Goal: Task Accomplishment & Management: Contribute content

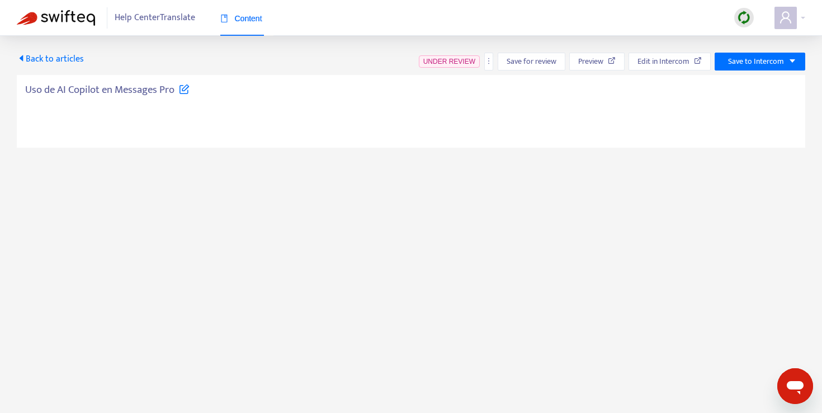
type textarea "**********"
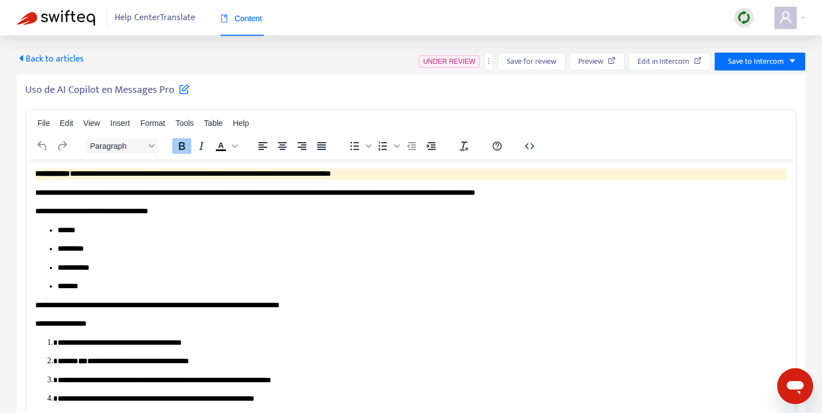
click at [32, 59] on span "Back to articles" at bounding box center [50, 58] width 67 height 15
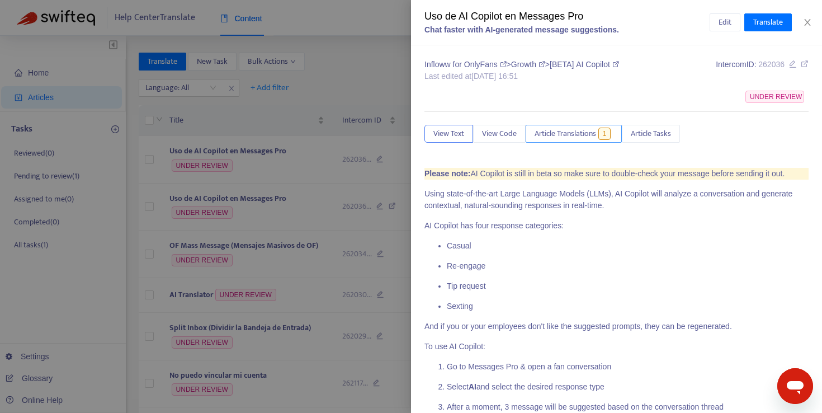
click at [562, 139] on span "Article Translations" at bounding box center [566, 134] width 62 height 12
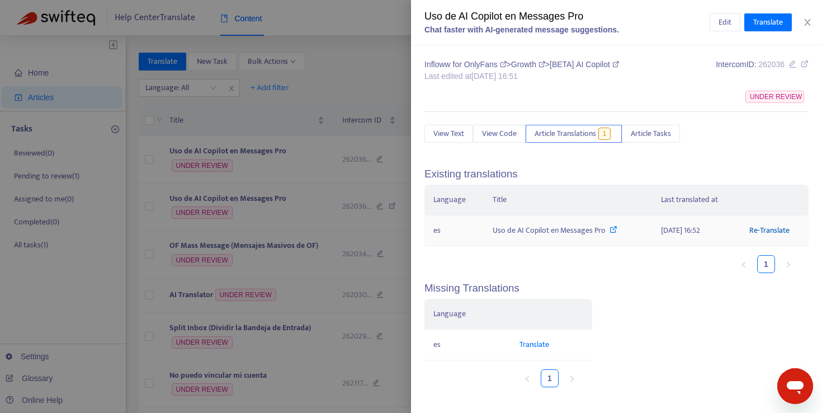
click at [777, 233] on link "Re-Translate" at bounding box center [770, 230] width 40 height 13
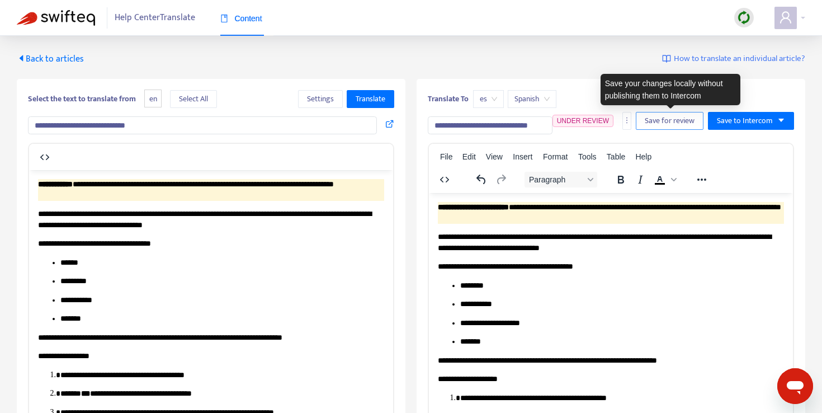
click at [655, 124] on span "Save for review" at bounding box center [670, 121] width 50 height 12
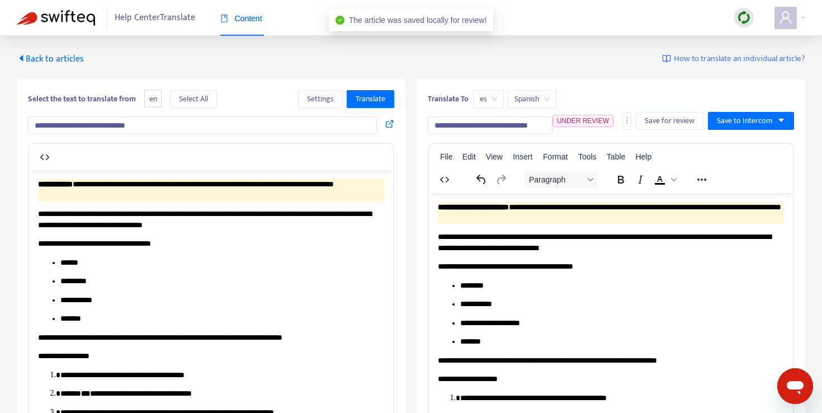
click at [45, 59] on span "Back to articles" at bounding box center [50, 58] width 67 height 15
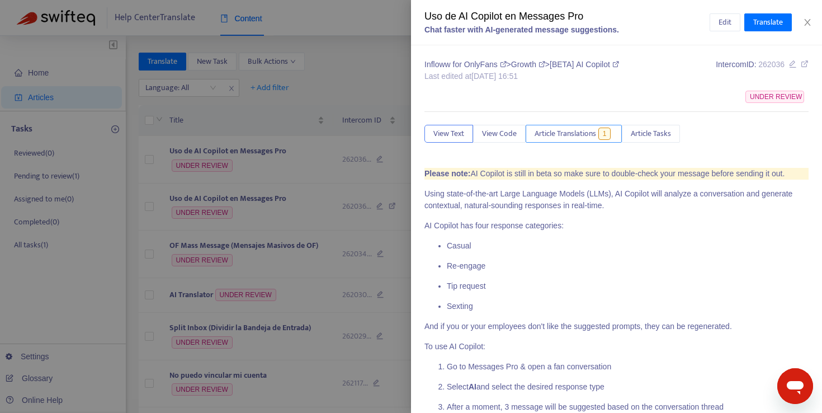
click at [561, 131] on span "Article Translations" at bounding box center [566, 134] width 62 height 12
click at [763, 26] on span "Translate" at bounding box center [769, 22] width 30 height 12
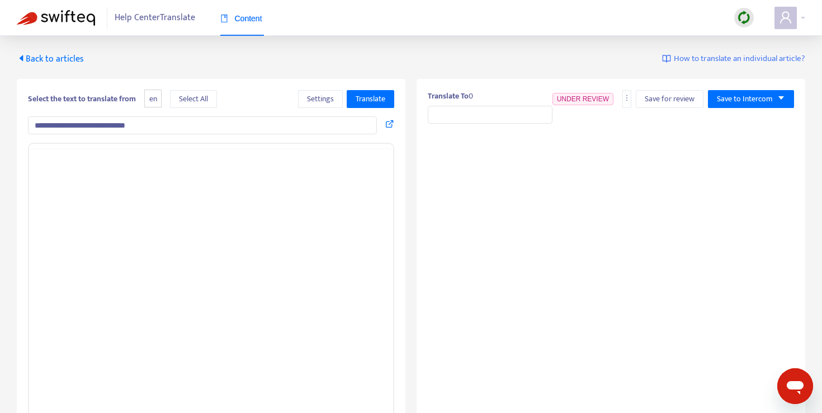
type input "**********"
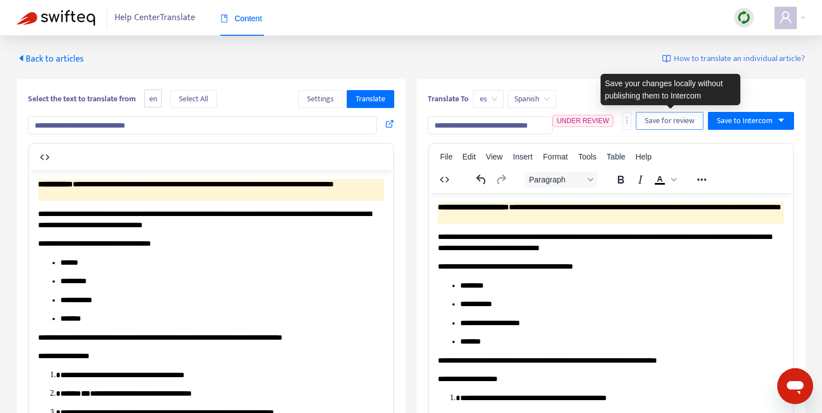
click at [679, 115] on span "Save for review" at bounding box center [670, 121] width 50 height 12
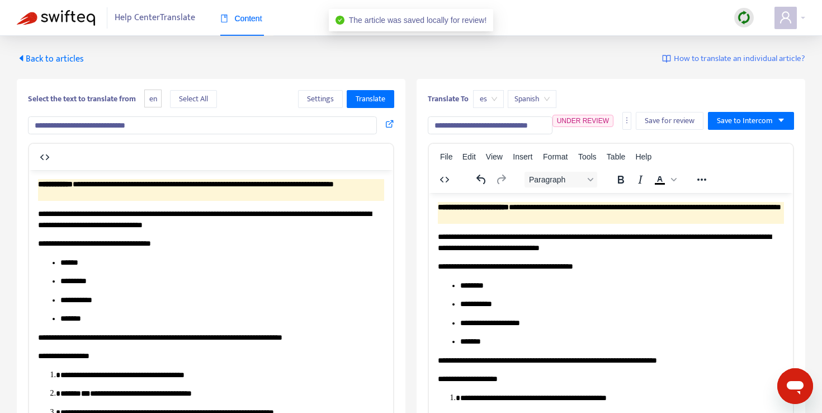
click at [74, 57] on span "Back to articles" at bounding box center [50, 58] width 67 height 15
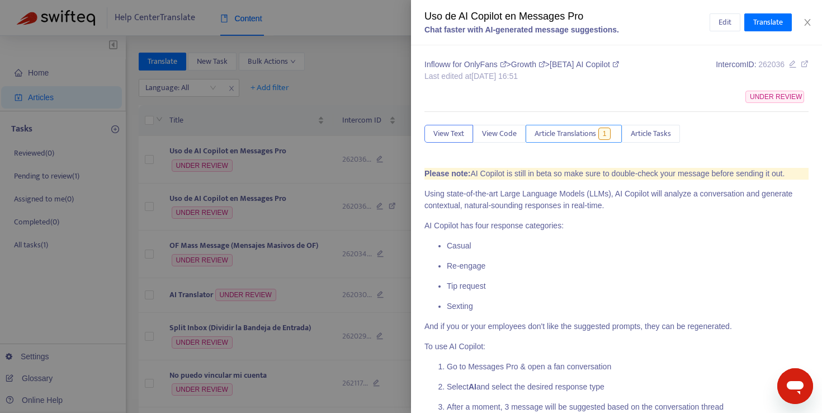
click at [554, 138] on span "Article Translations" at bounding box center [566, 134] width 62 height 12
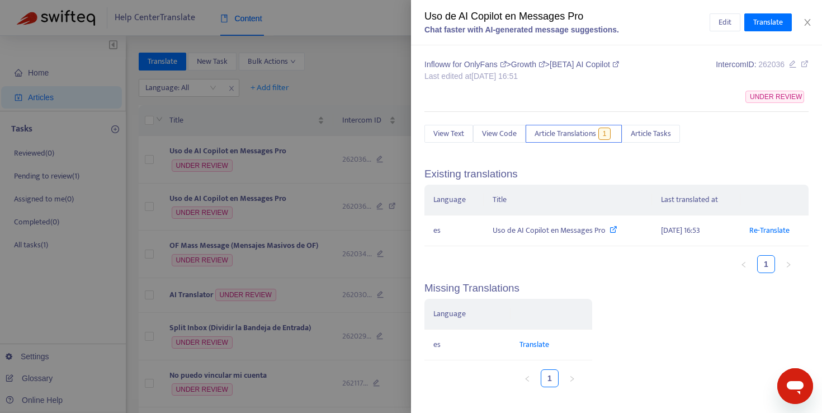
click at [349, 129] on div at bounding box center [411, 206] width 822 height 413
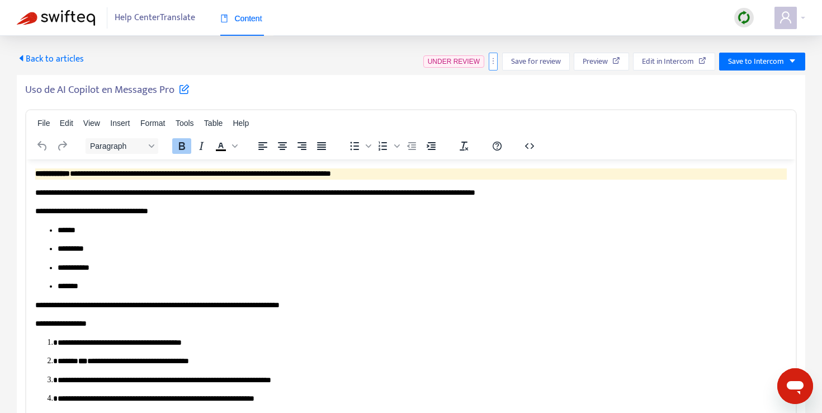
click at [494, 65] on button "button" at bounding box center [493, 62] width 9 height 18
click at [56, 62] on span "Back to articles" at bounding box center [50, 58] width 67 height 15
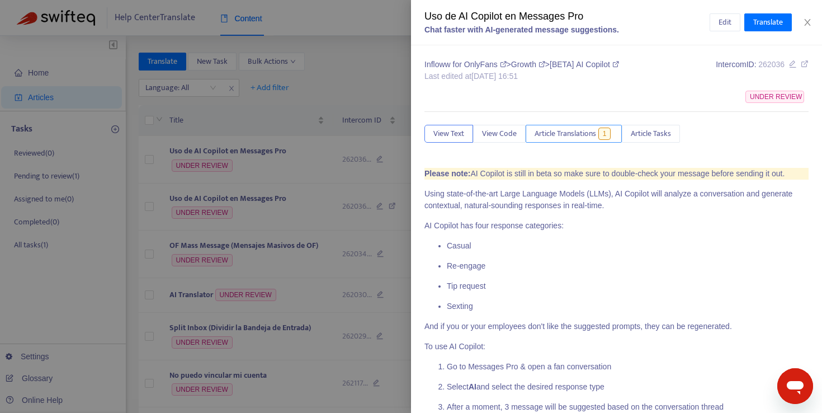
click at [567, 135] on span "Article Translations" at bounding box center [566, 134] width 62 height 12
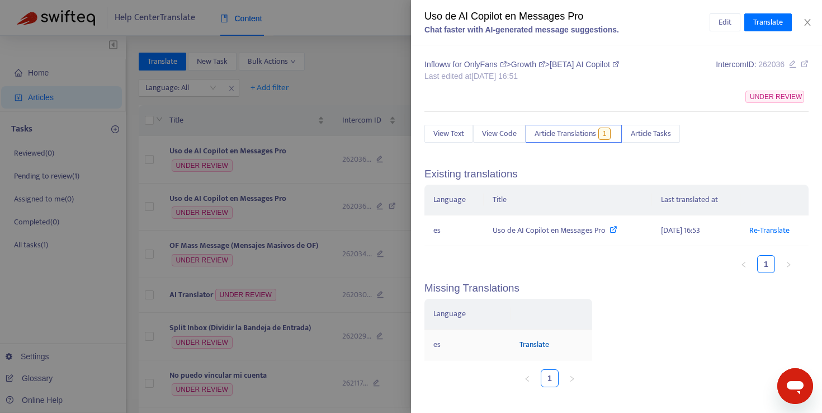
click at [532, 345] on link "Translate" at bounding box center [535, 344] width 30 height 13
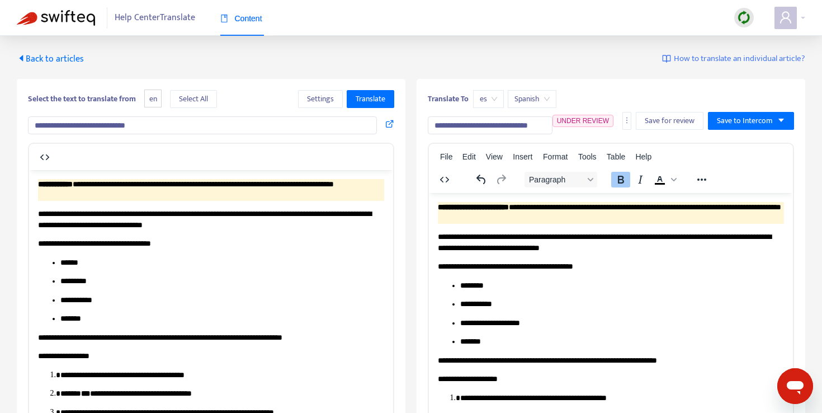
click at [502, 208] on strong "**********" at bounding box center [473, 207] width 71 height 8
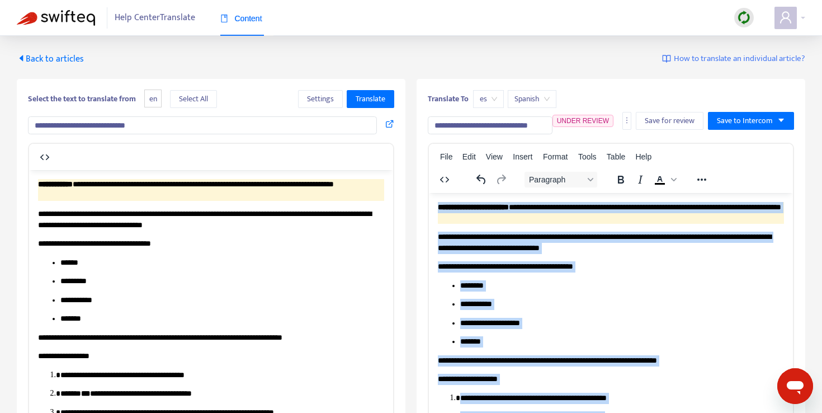
copy body "**********"
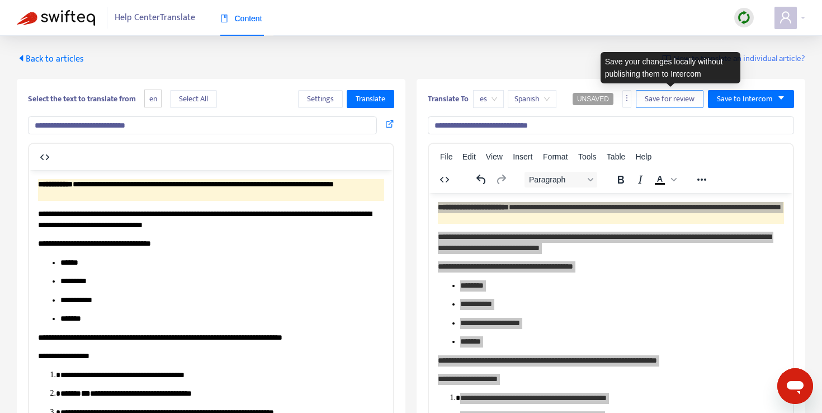
click at [666, 104] on span "Save for review" at bounding box center [670, 99] width 50 height 12
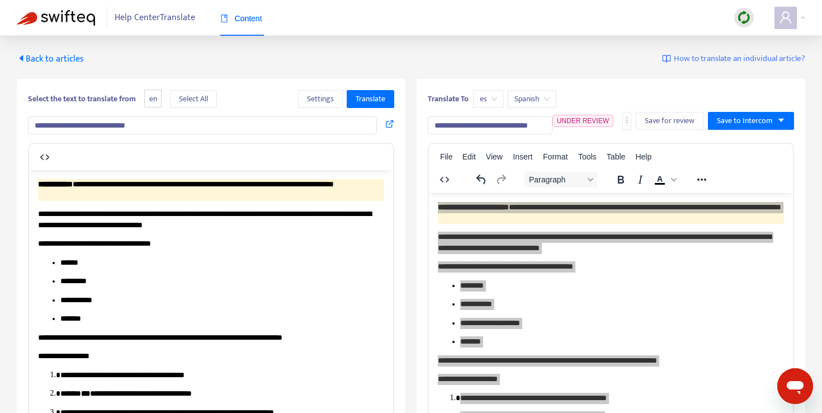
click at [74, 14] on img at bounding box center [56, 18] width 78 height 16
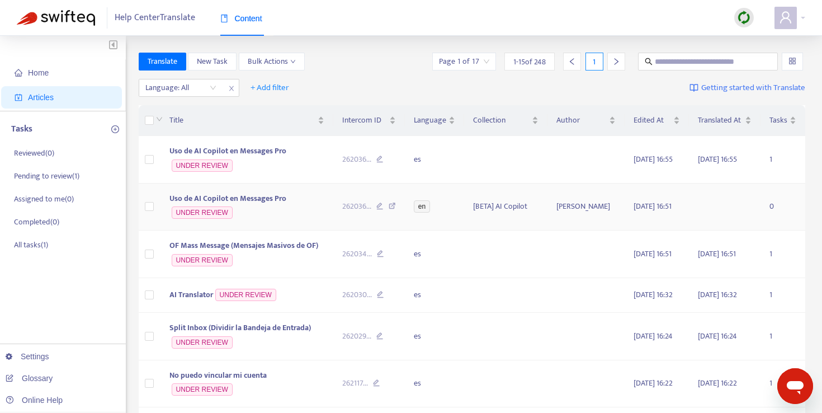
click at [580, 205] on td "[PERSON_NAME]" at bounding box center [586, 208] width 77 height 48
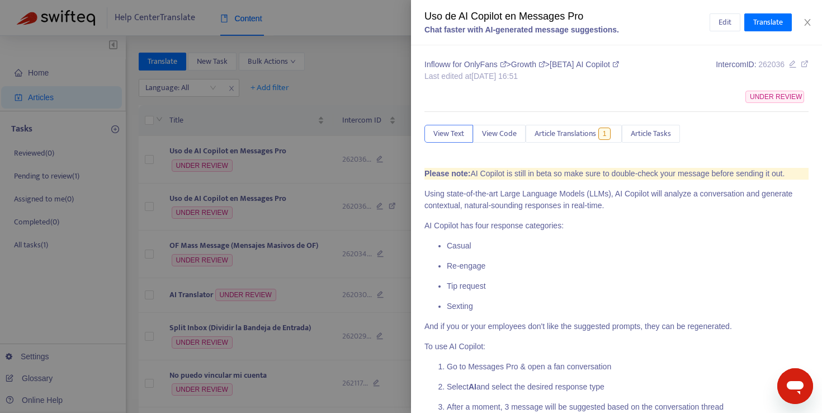
click at [341, 234] on div at bounding box center [411, 206] width 822 height 413
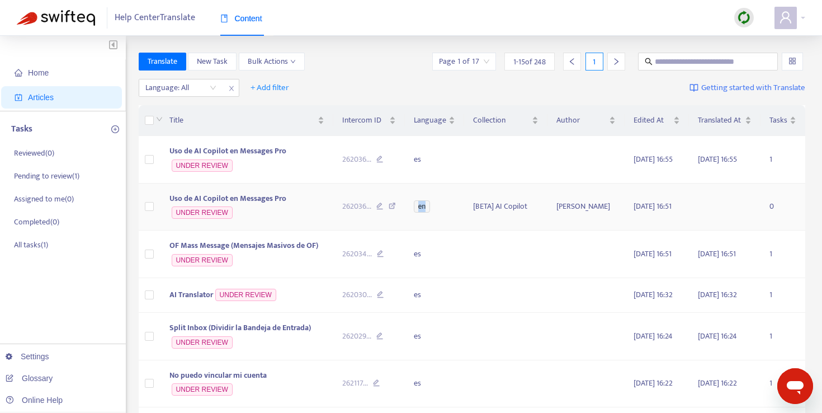
drag, startPoint x: 462, startPoint y: 207, endPoint x: 418, endPoint y: 205, distance: 43.1
click at [418, 205] on td "en" at bounding box center [434, 208] width 59 height 48
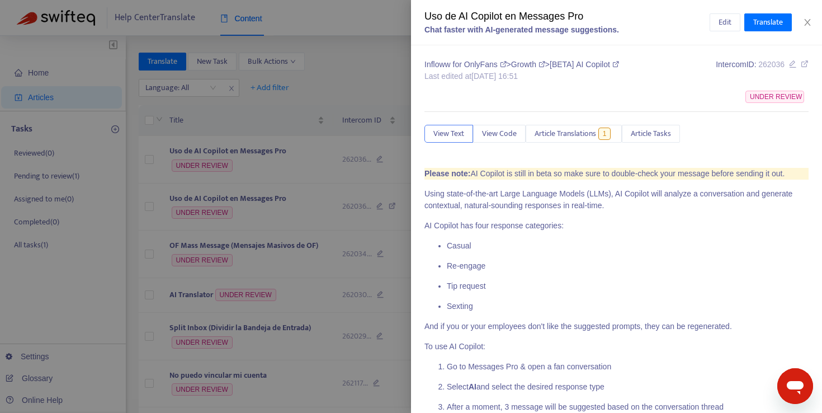
click at [374, 214] on div at bounding box center [411, 206] width 822 height 413
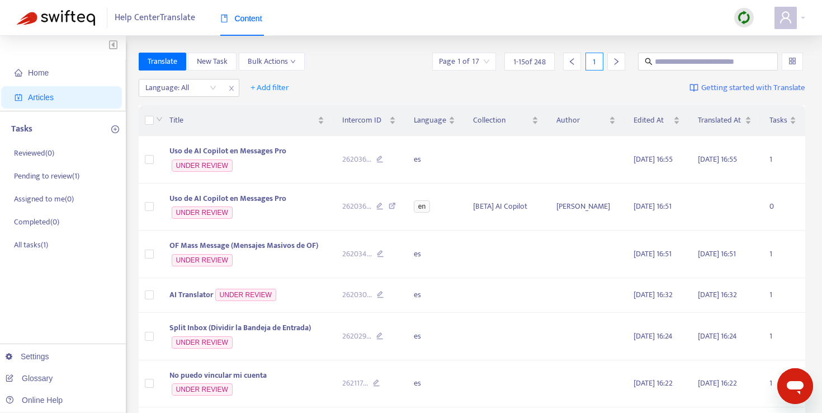
click at [750, 22] on img at bounding box center [744, 18] width 14 height 14
click at [475, 203] on td "[BETA] AI Copilot" at bounding box center [505, 208] width 83 height 48
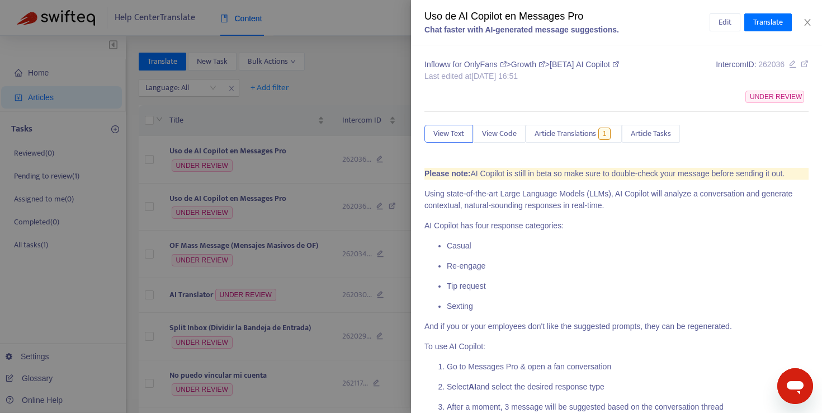
click at [487, 14] on div "Uso de AI Copilot en Messages Pro" at bounding box center [567, 16] width 285 height 15
click at [243, 172] on div at bounding box center [411, 206] width 822 height 413
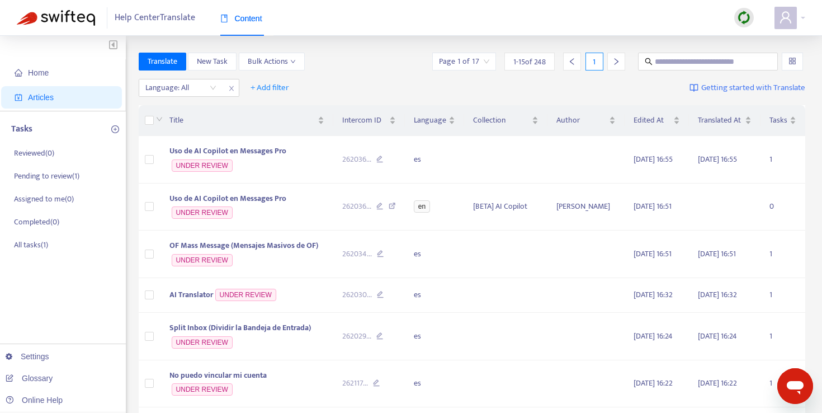
click at [748, 16] on img at bounding box center [744, 18] width 14 height 14
click at [774, 42] on link "Quick Sync" at bounding box center [768, 40] width 48 height 13
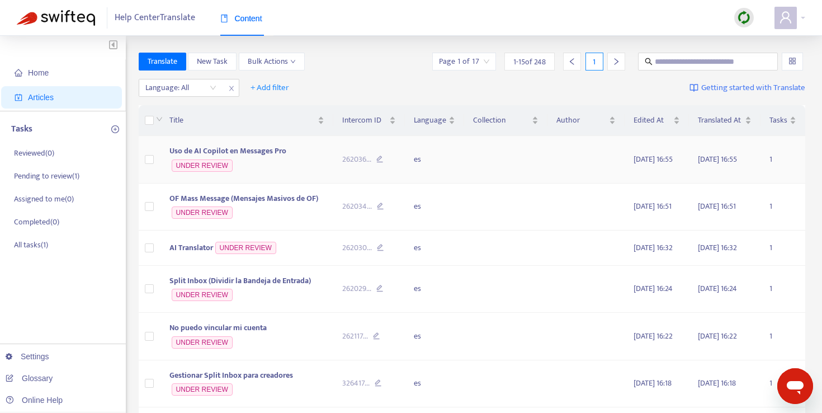
click at [252, 149] on span "Uso de AI Copilot en Messages Pro" at bounding box center [228, 150] width 117 height 13
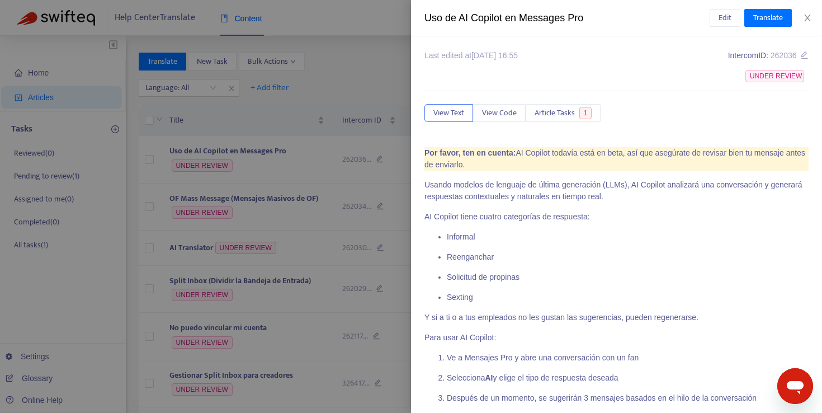
click at [606, 114] on div "View Text View Code Article Tasks 1" at bounding box center [617, 113] width 384 height 18
click at [730, 18] on span "Edit" at bounding box center [725, 18] width 13 height 12
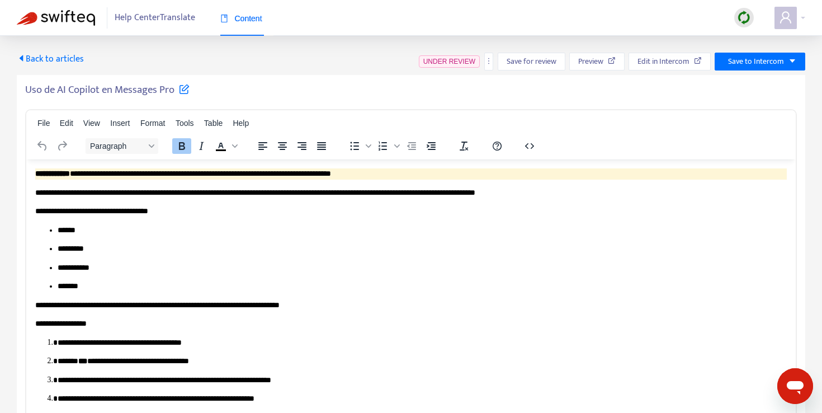
scroll to position [3, 0]
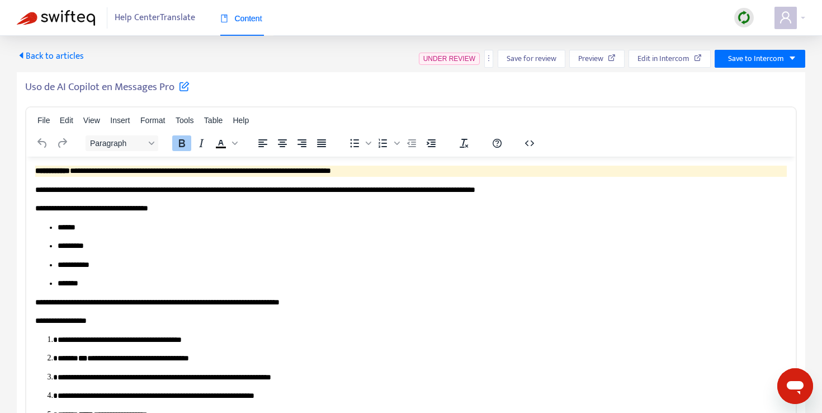
click at [186, 90] on icon at bounding box center [184, 86] width 11 height 11
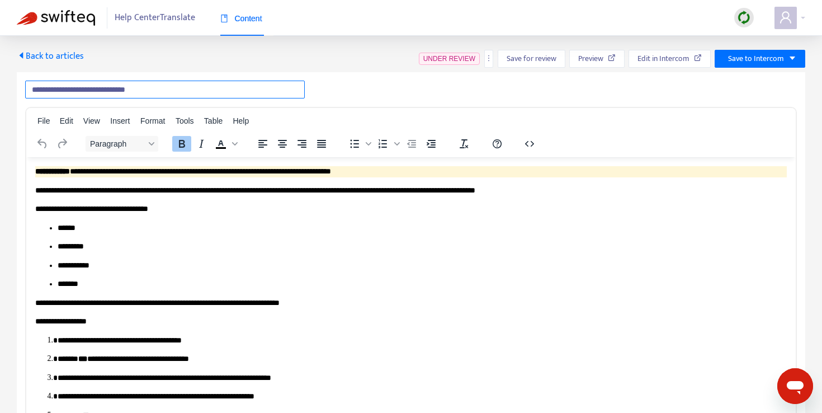
click at [49, 86] on input "**********" at bounding box center [165, 90] width 280 height 18
paste input "text"
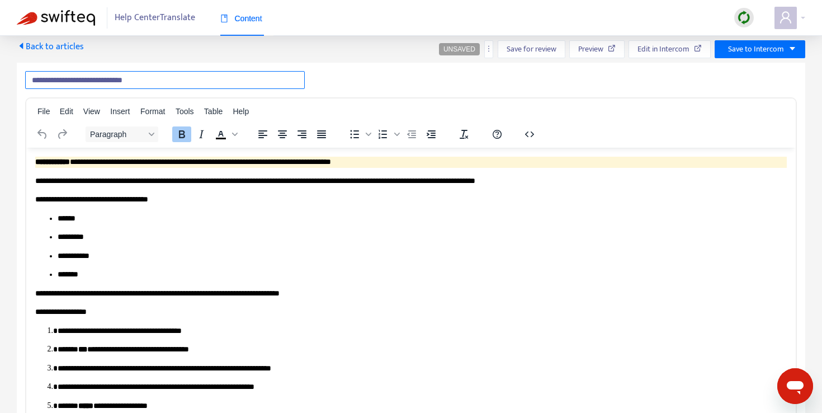
type input "**********"
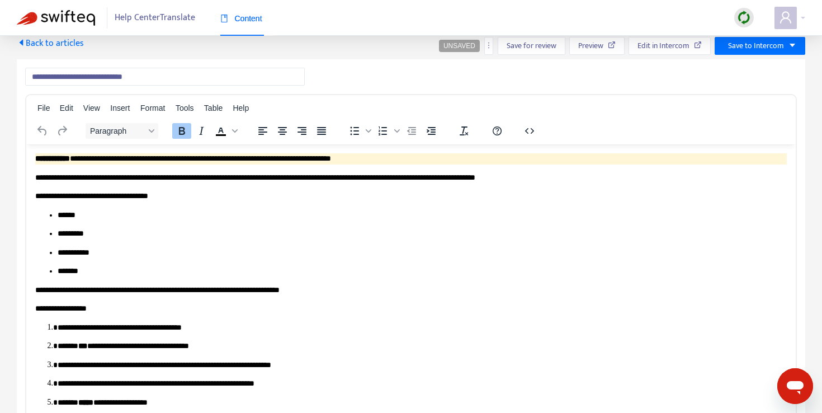
drag, startPoint x: 514, startPoint y: 78, endPoint x: 530, endPoint y: 55, distance: 28.1
click at [514, 78] on div "**********" at bounding box center [411, 77] width 772 height 18
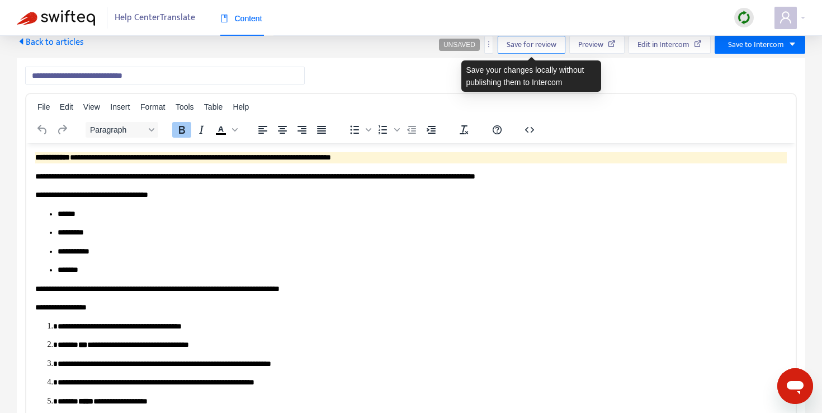
click at [530, 44] on span "Save for review" at bounding box center [532, 45] width 50 height 12
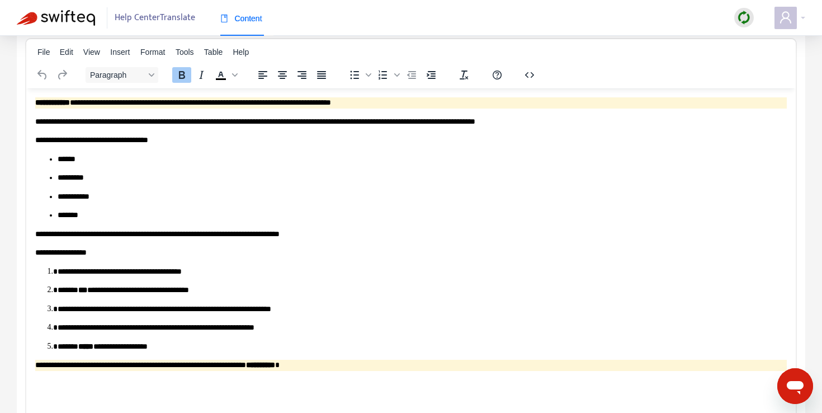
scroll to position [0, 0]
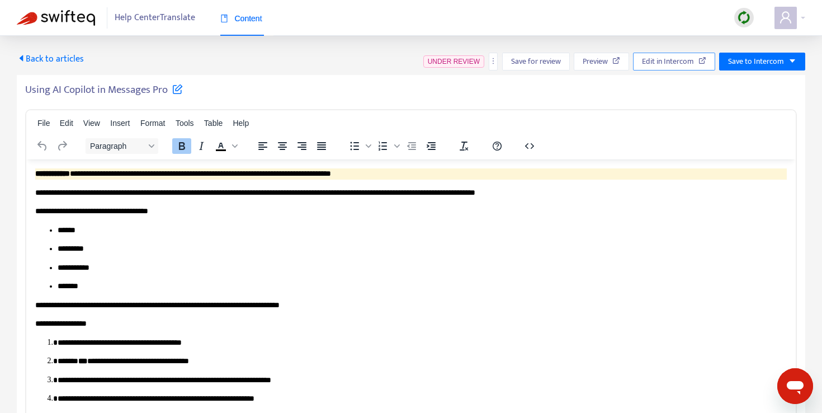
click at [678, 66] on span "Edit in Intercom" at bounding box center [668, 61] width 52 height 12
click at [655, 62] on span "Edit in Intercom" at bounding box center [668, 61] width 52 height 12
click at [37, 59] on span "Back to articles" at bounding box center [50, 58] width 67 height 15
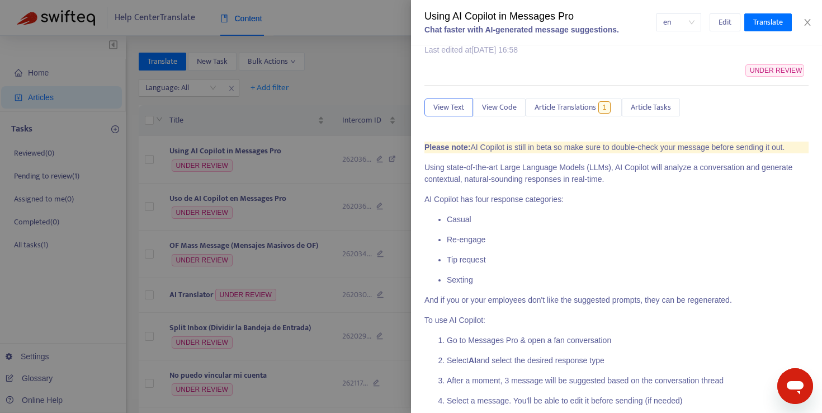
scroll to position [82, 0]
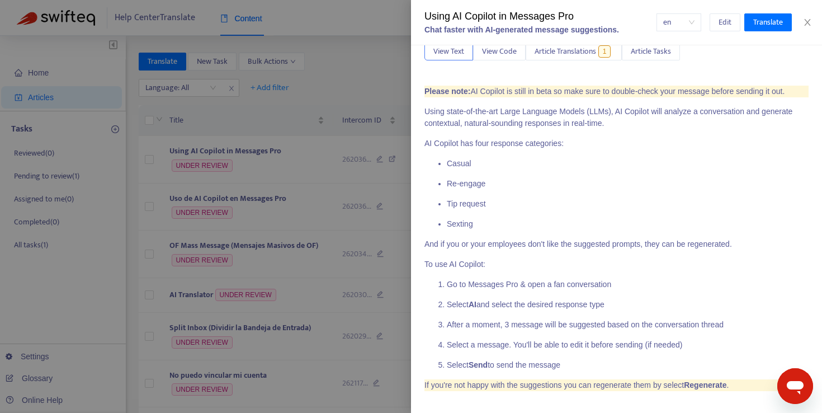
click at [460, 16] on div "Using AI Copilot in Messages Pro" at bounding box center [541, 16] width 232 height 15
click at [344, 216] on div at bounding box center [411, 206] width 822 height 413
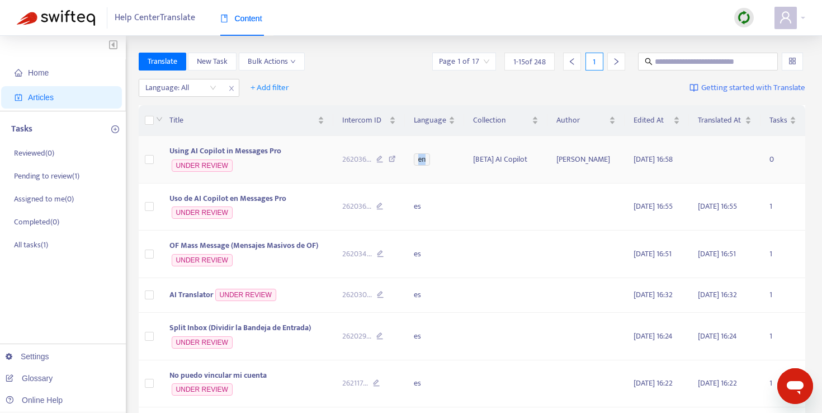
drag, startPoint x: 446, startPoint y: 158, endPoint x: 424, endPoint y: 159, distance: 21.8
click at [424, 159] on td "en" at bounding box center [434, 160] width 59 height 48
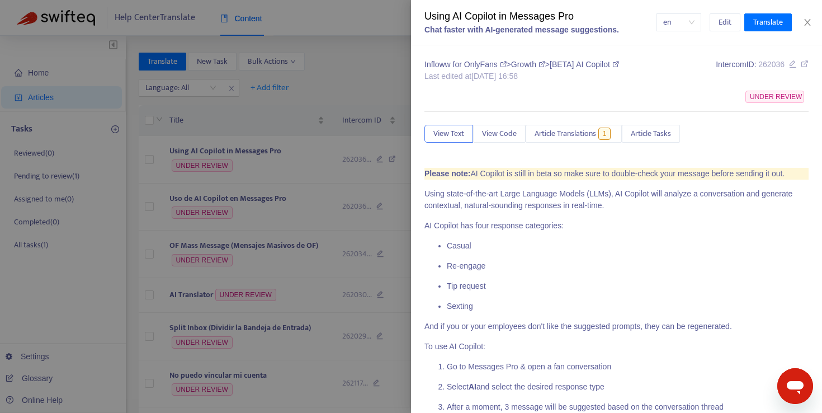
click at [351, 206] on div at bounding box center [411, 206] width 822 height 413
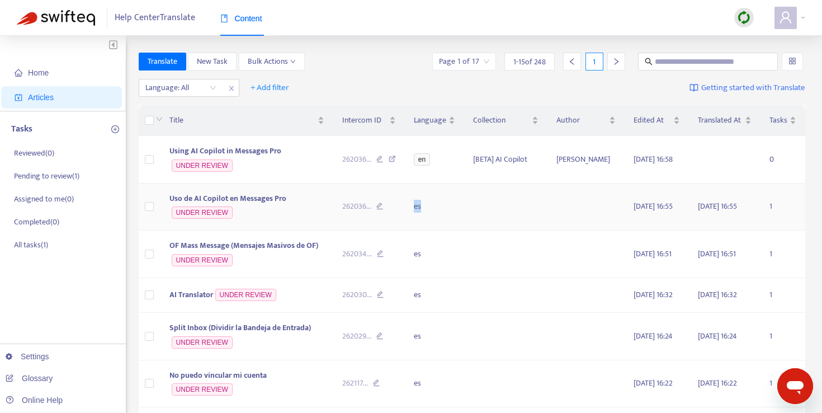
drag, startPoint x: 432, startPoint y: 208, endPoint x: 418, endPoint y: 208, distance: 14.6
click at [418, 208] on td "es" at bounding box center [434, 208] width 59 height 48
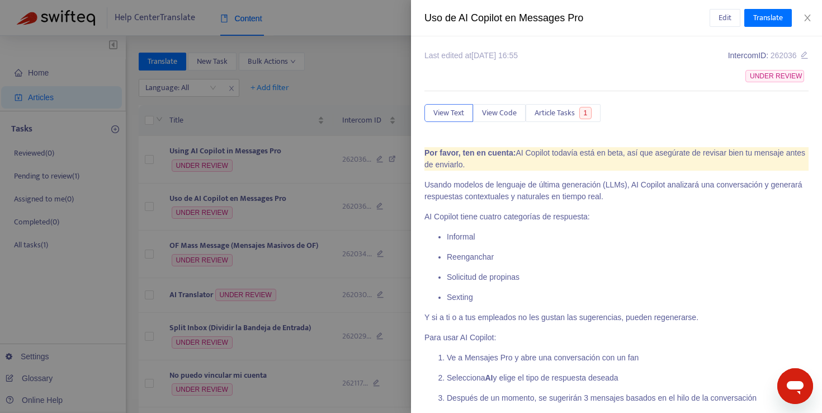
click at [359, 208] on div at bounding box center [411, 206] width 822 height 413
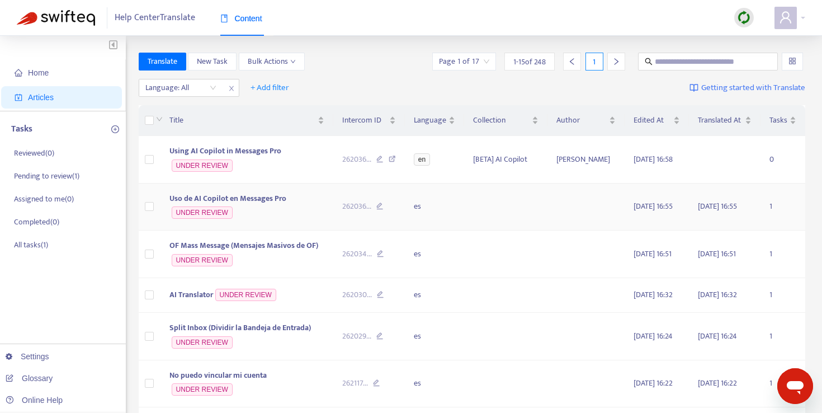
click at [287, 201] on td "Uso de AI Copilot en Messages Pro UNDER REVIEW" at bounding box center [247, 208] width 173 height 48
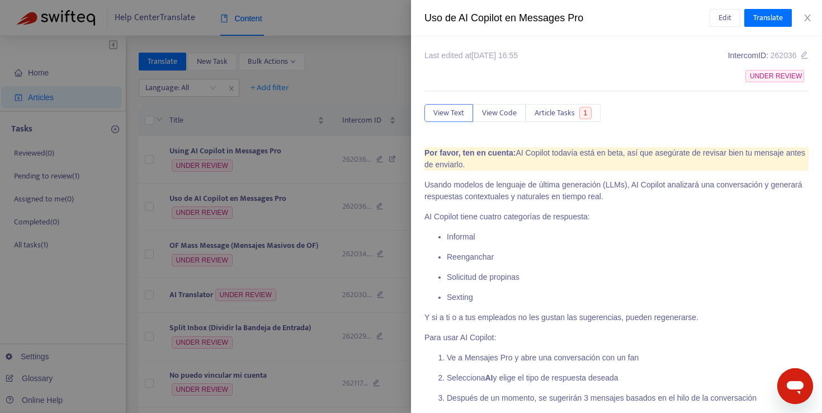
scroll to position [3, 0]
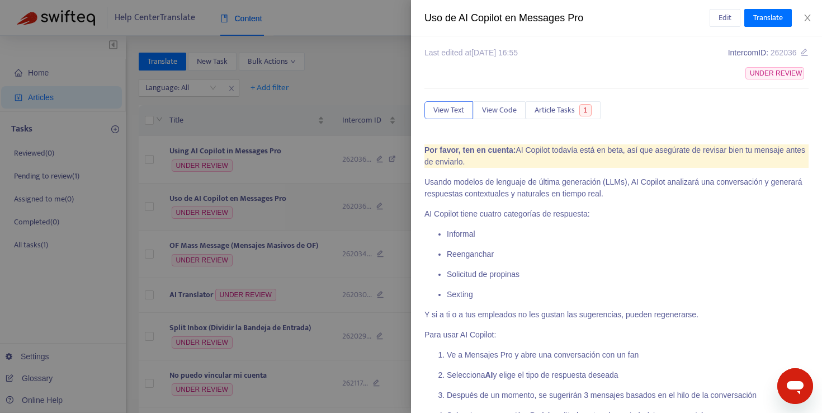
click at [352, 198] on div at bounding box center [411, 206] width 822 height 413
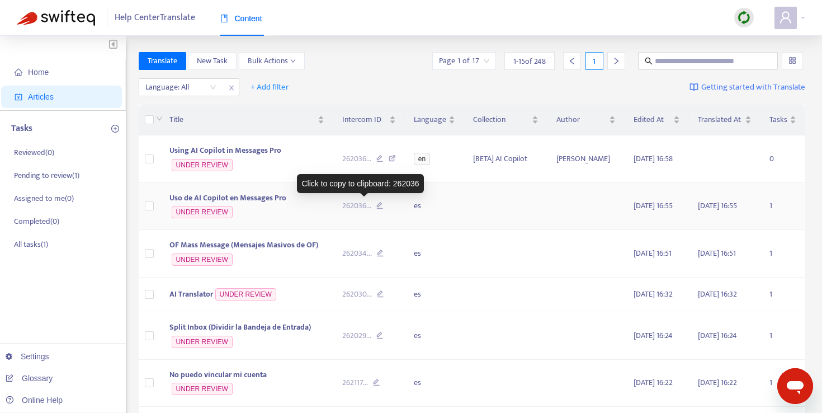
scroll to position [0, 0]
